Goal: Register for event/course

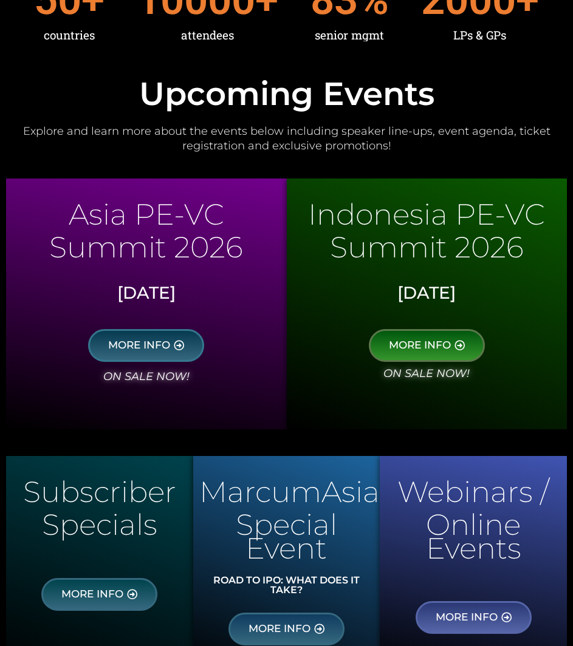
scroll to position [522, 0]
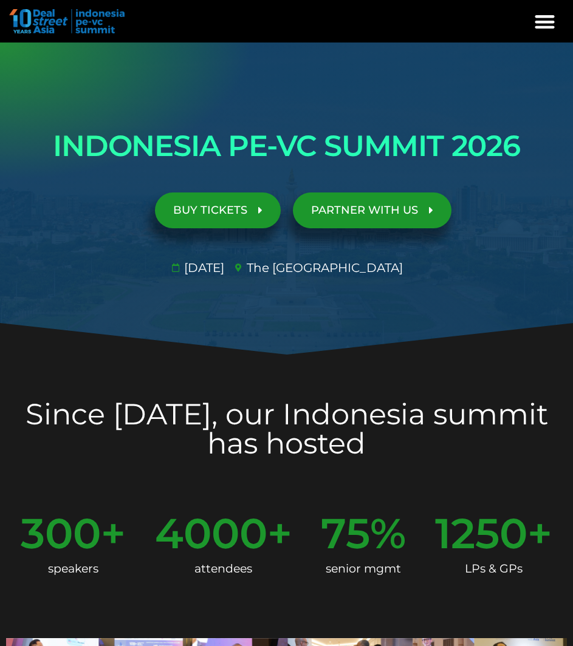
click at [243, 216] on span "BUY TICKETS" at bounding box center [210, 211] width 74 height 12
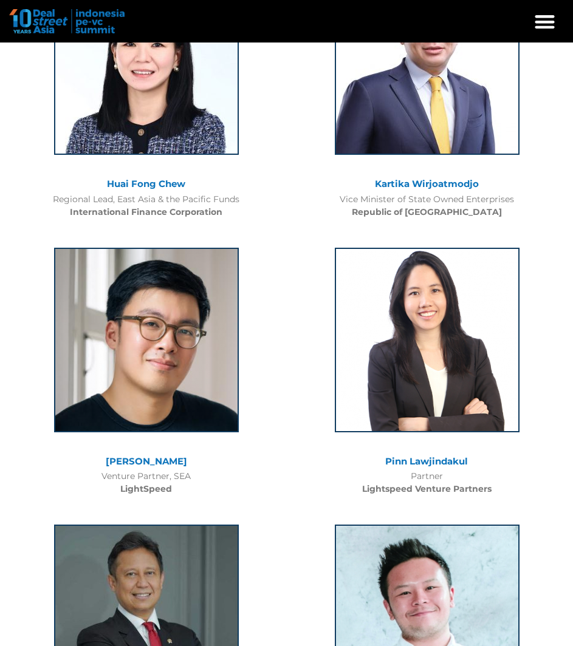
scroll to position [2271, 0]
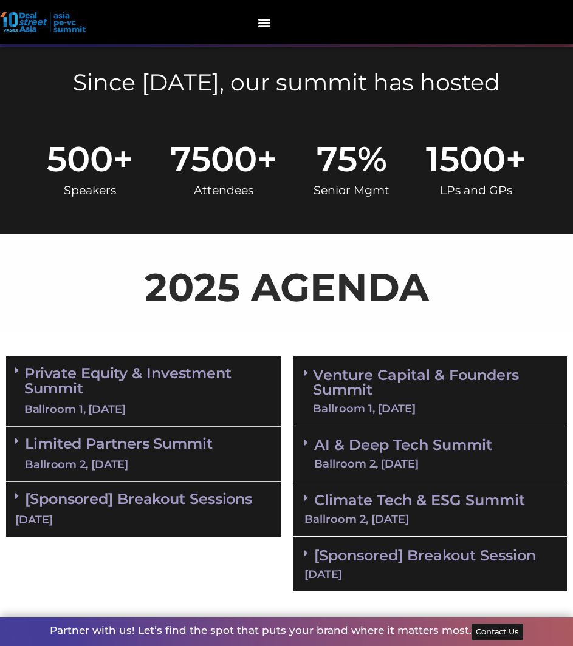
scroll to position [442, 0]
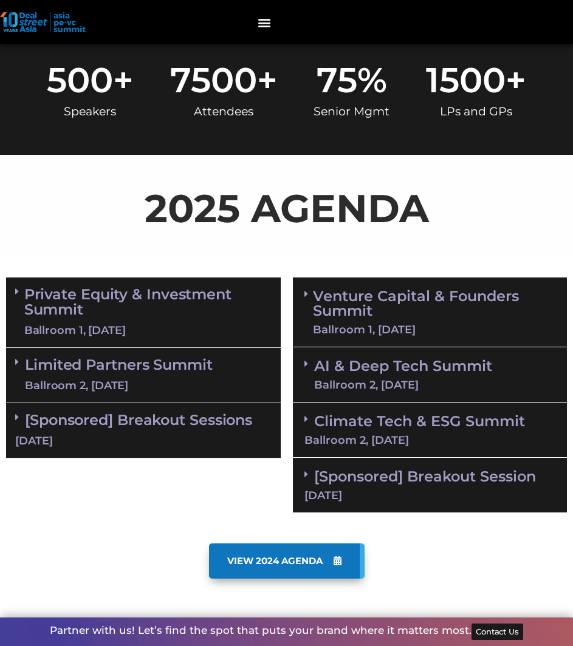
click at [209, 287] on link "Private Equity & Investment Summit Ballroom 1, [DATE]" at bounding box center [147, 313] width 247 height 52
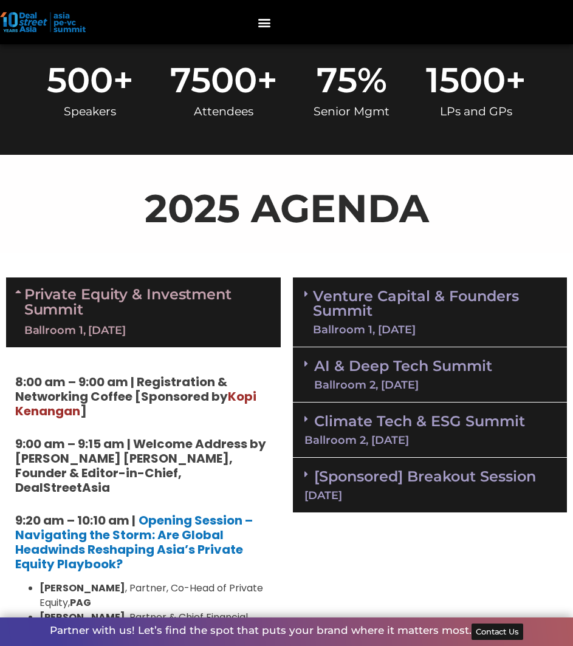
click at [219, 323] on div "Ballroom 1, [DATE]" at bounding box center [147, 330] width 247 height 15
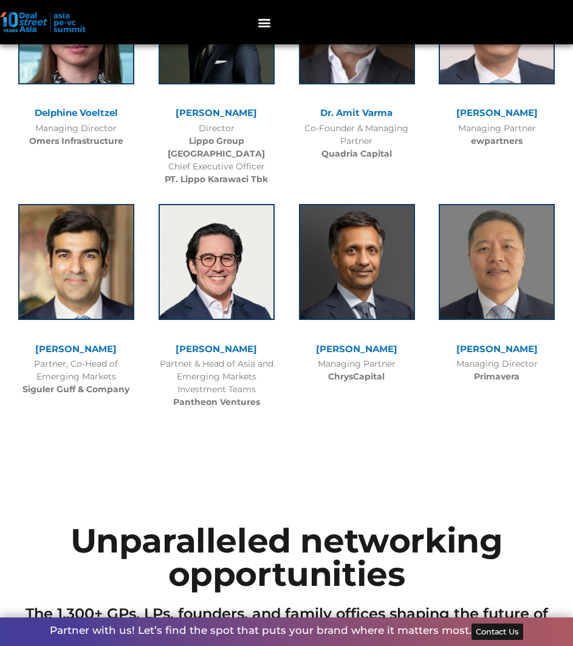
scroll to position [4270, 0]
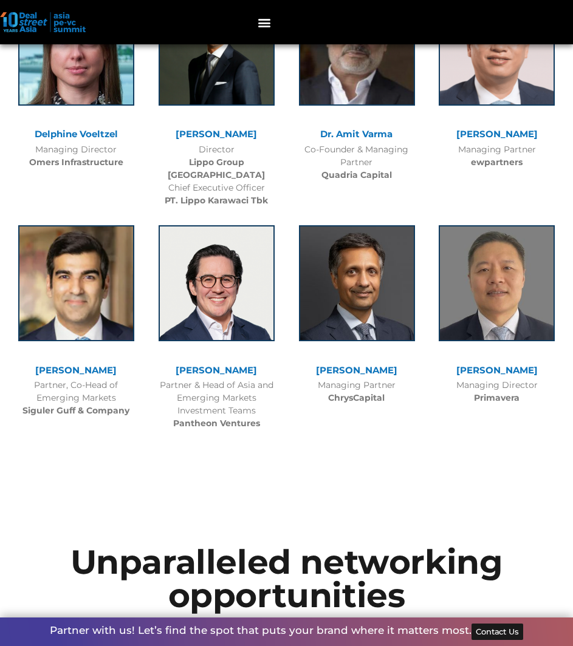
drag, startPoint x: 385, startPoint y: 384, endPoint x: 416, endPoint y: 160, distance: 226.8
